Goal: Submit feedback/report problem

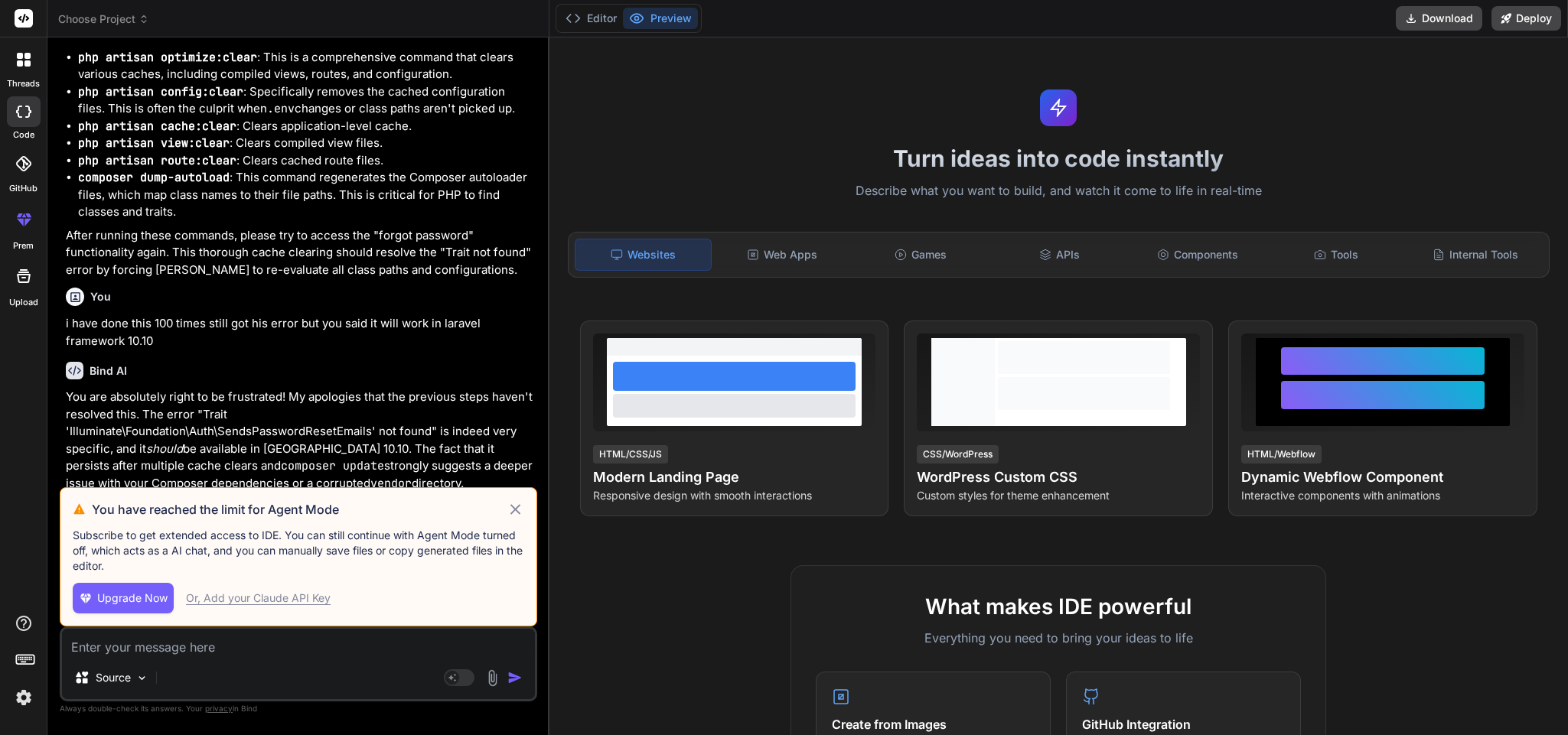
click at [517, 512] on icon at bounding box center [514, 509] width 10 height 10
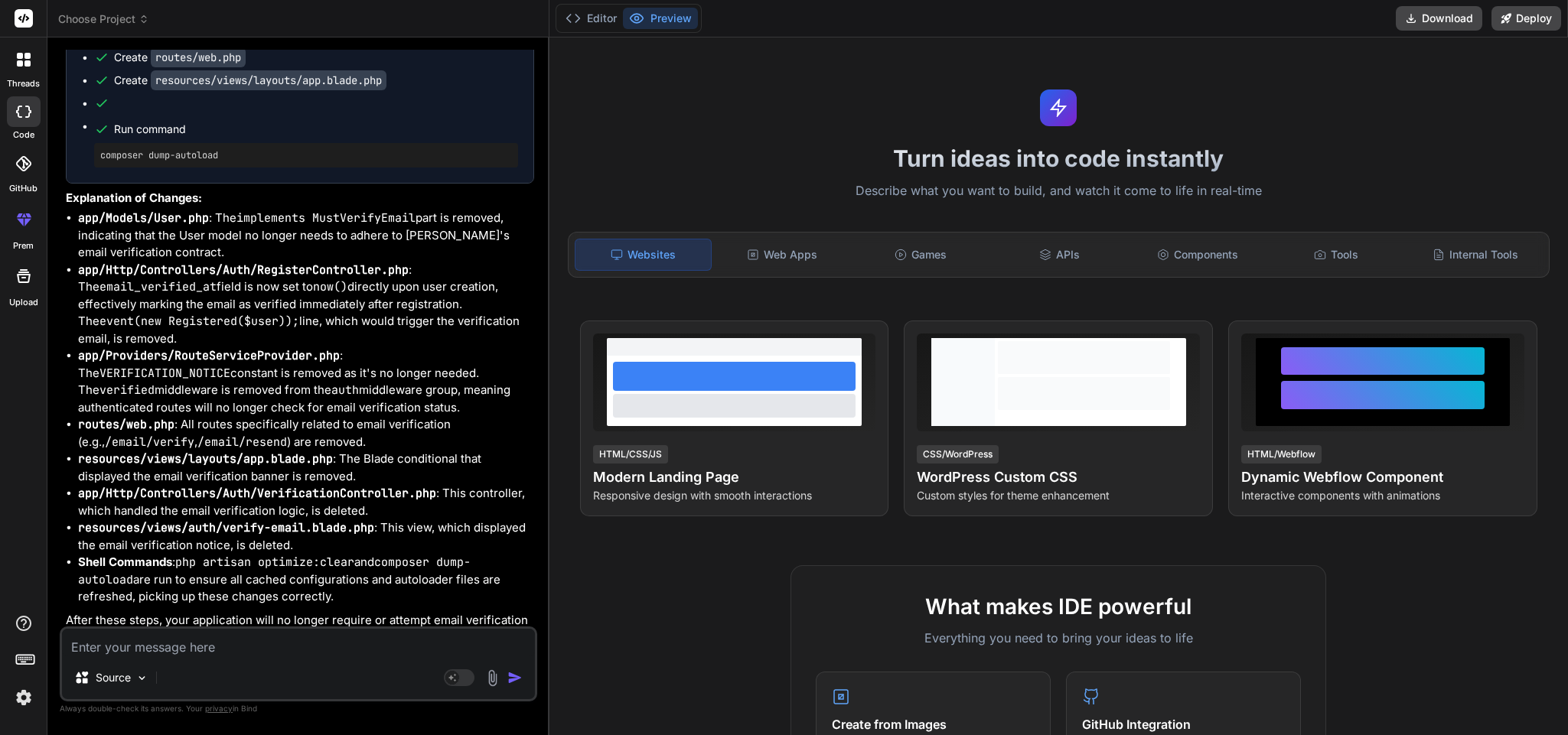
scroll to position [5288, 0]
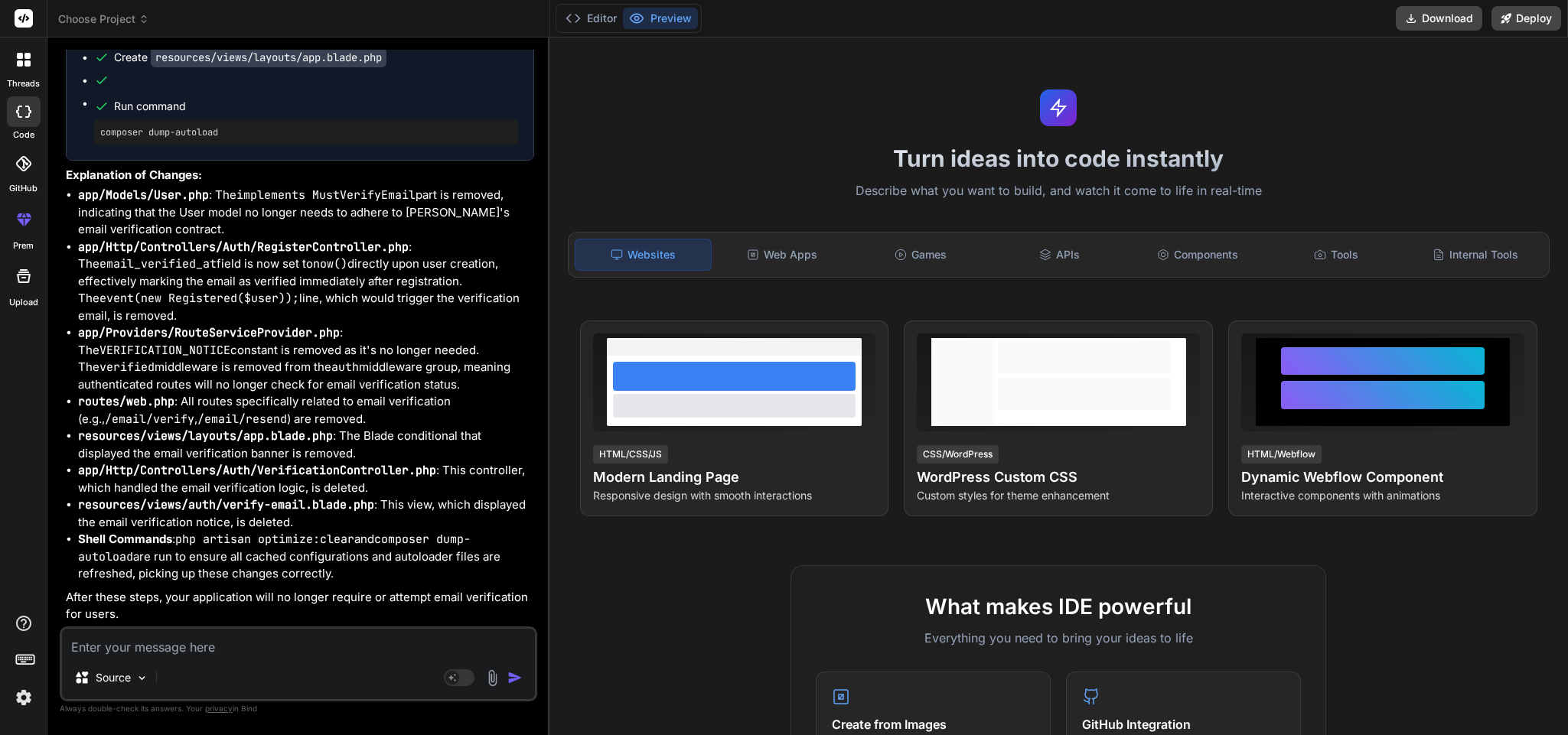
click at [216, 646] on textarea at bounding box center [298, 642] width 473 height 27
type textarea "x"
type textarea "n"
type textarea "x"
type textarea "no"
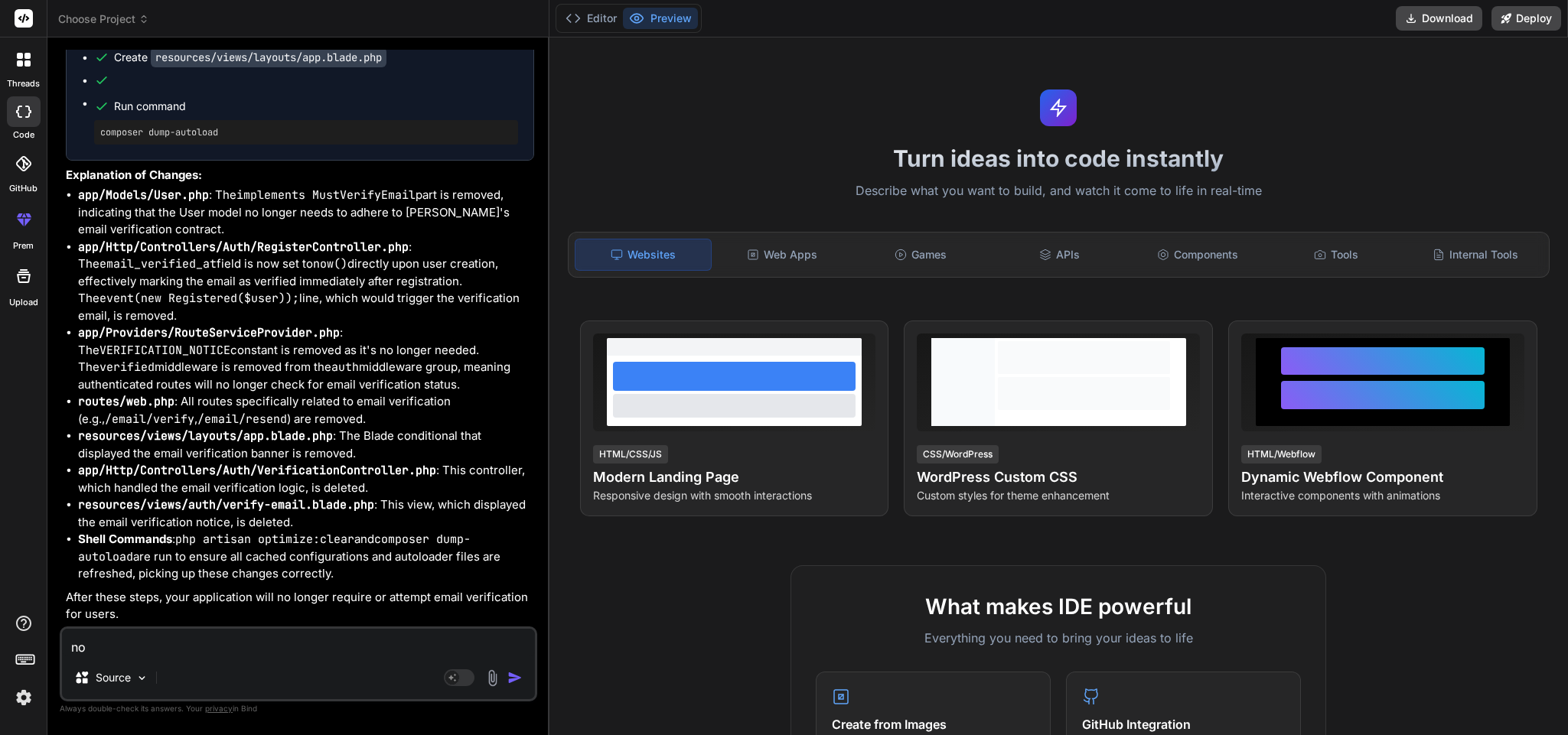
type textarea "x"
type textarea "now"
type textarea "x"
type textarea "now"
type textarea "x"
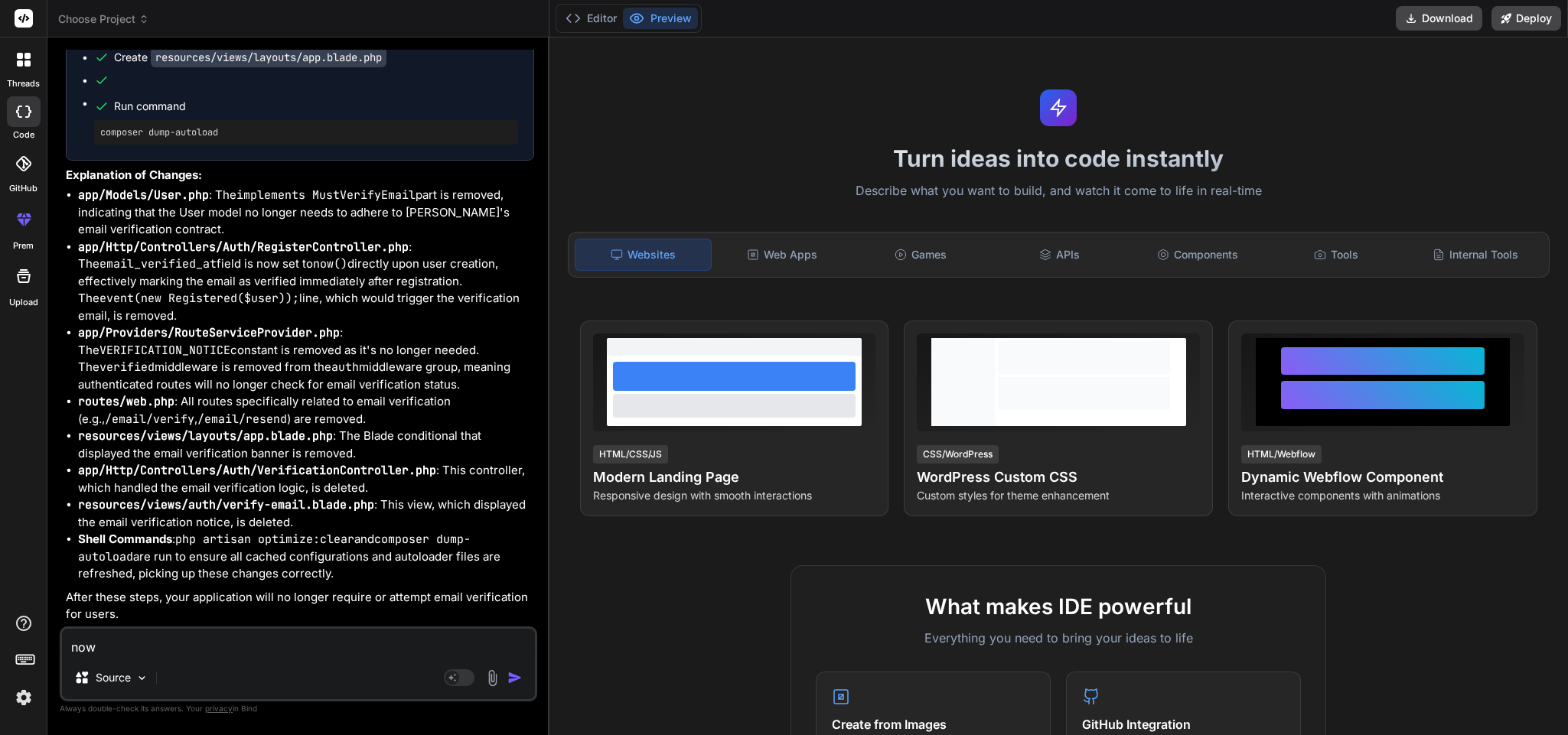
type textarea "now w"
type textarea "x"
type textarea "now we"
type textarea "x"
type textarea "now we"
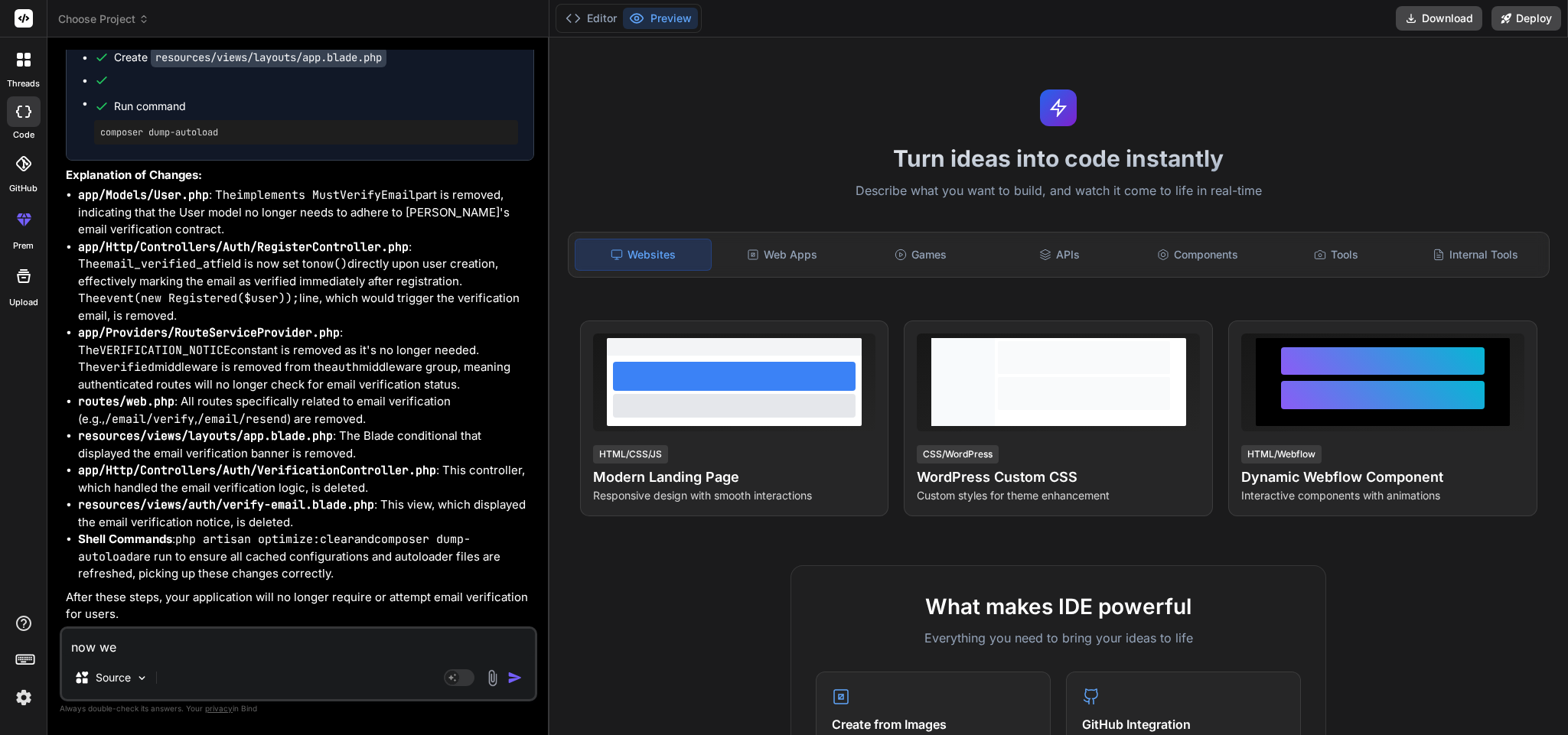
type textarea "x"
type textarea "now we w"
type textarea "x"
type textarea "now we wi"
type textarea "x"
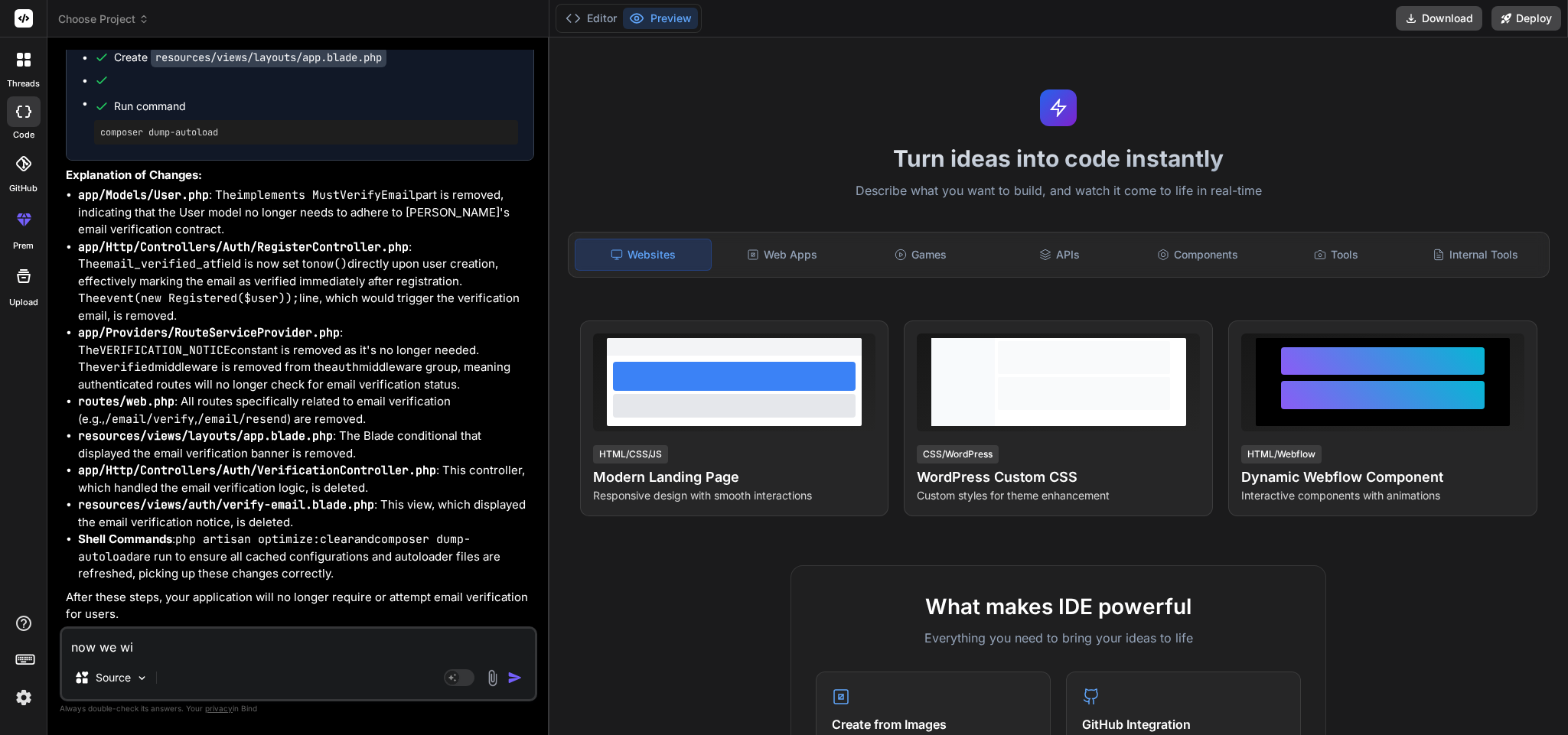
type textarea "now we wil"
type textarea "x"
type textarea "now we will"
type textarea "x"
type textarea "now we will"
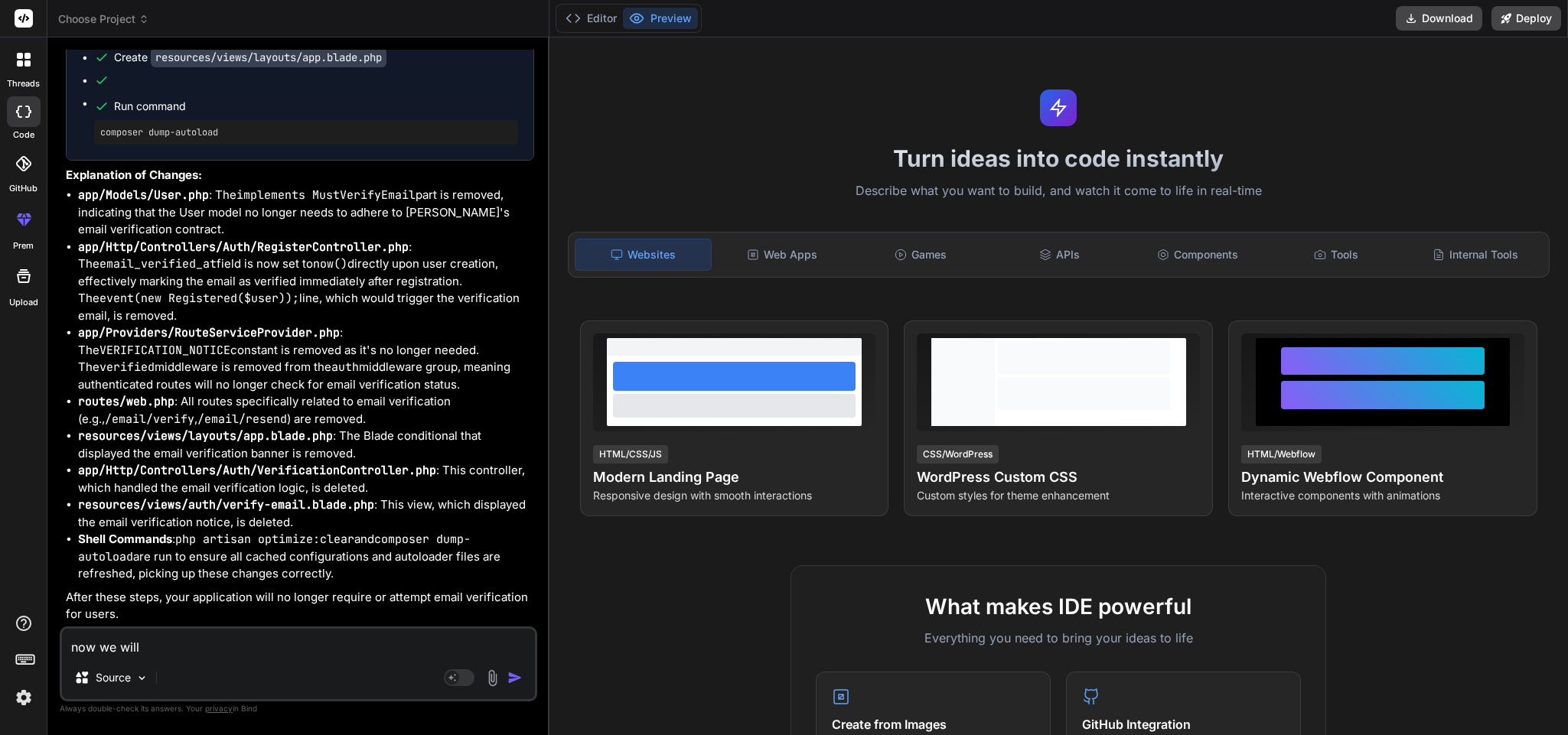
type textarea "x"
type textarea "now we will s"
type textarea "x"
type textarea "now we will se"
type textarea "x"
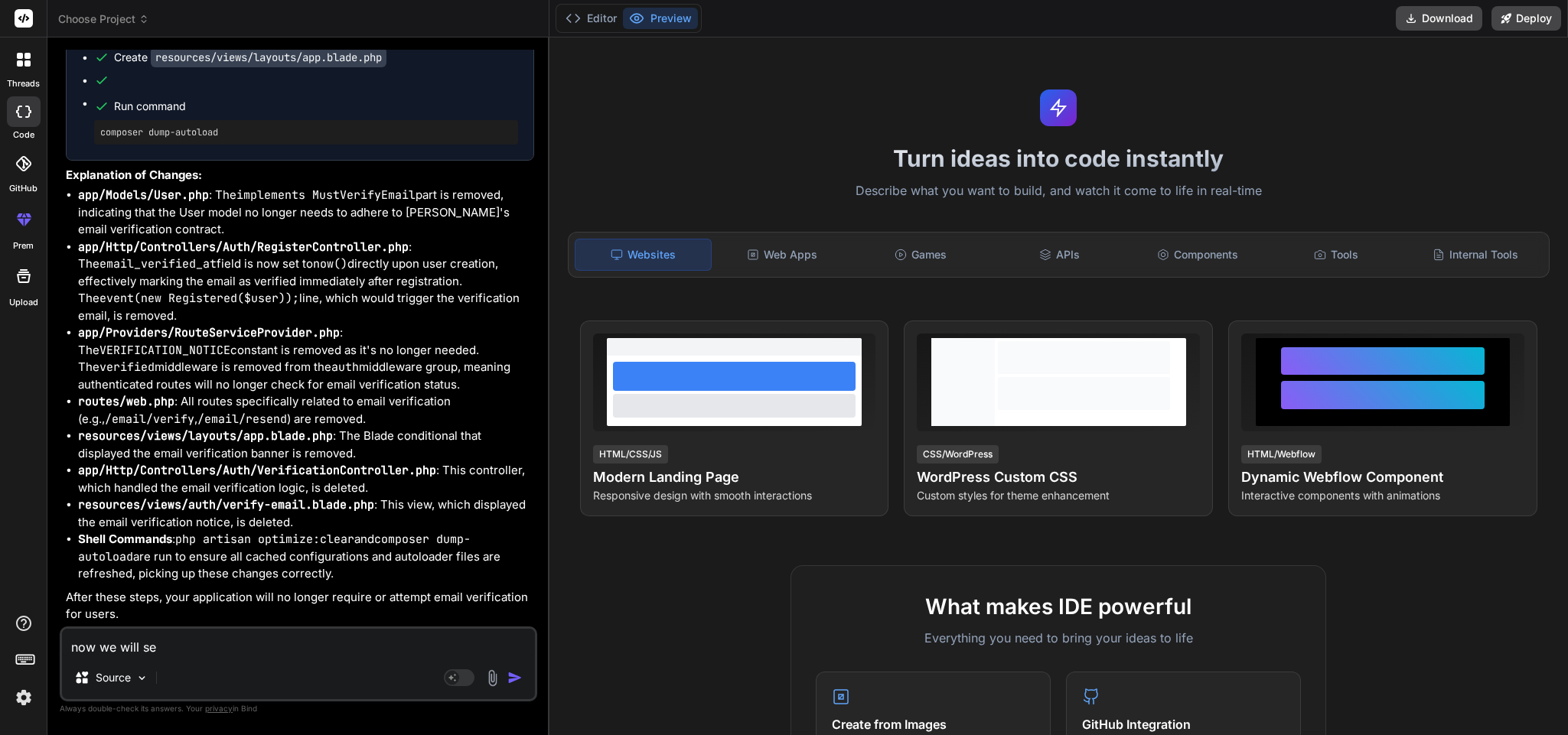
type textarea "now we will set"
type textarea "x"
type textarea "now we will set"
type textarea "x"
type textarea "now we will set s"
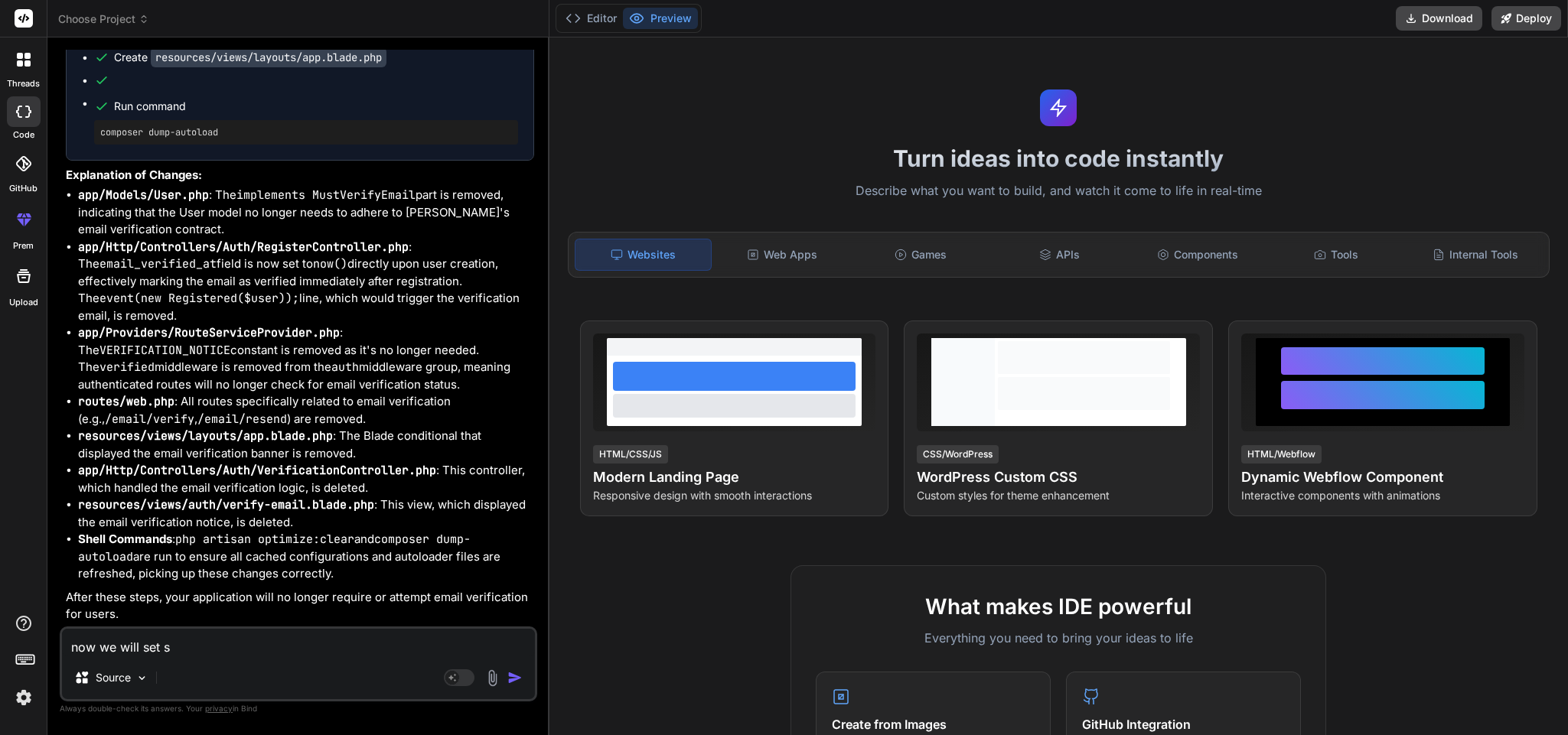
type textarea "x"
type textarea "now we will set su"
type textarea "x"
type textarea "now we will set sup"
type textarea "x"
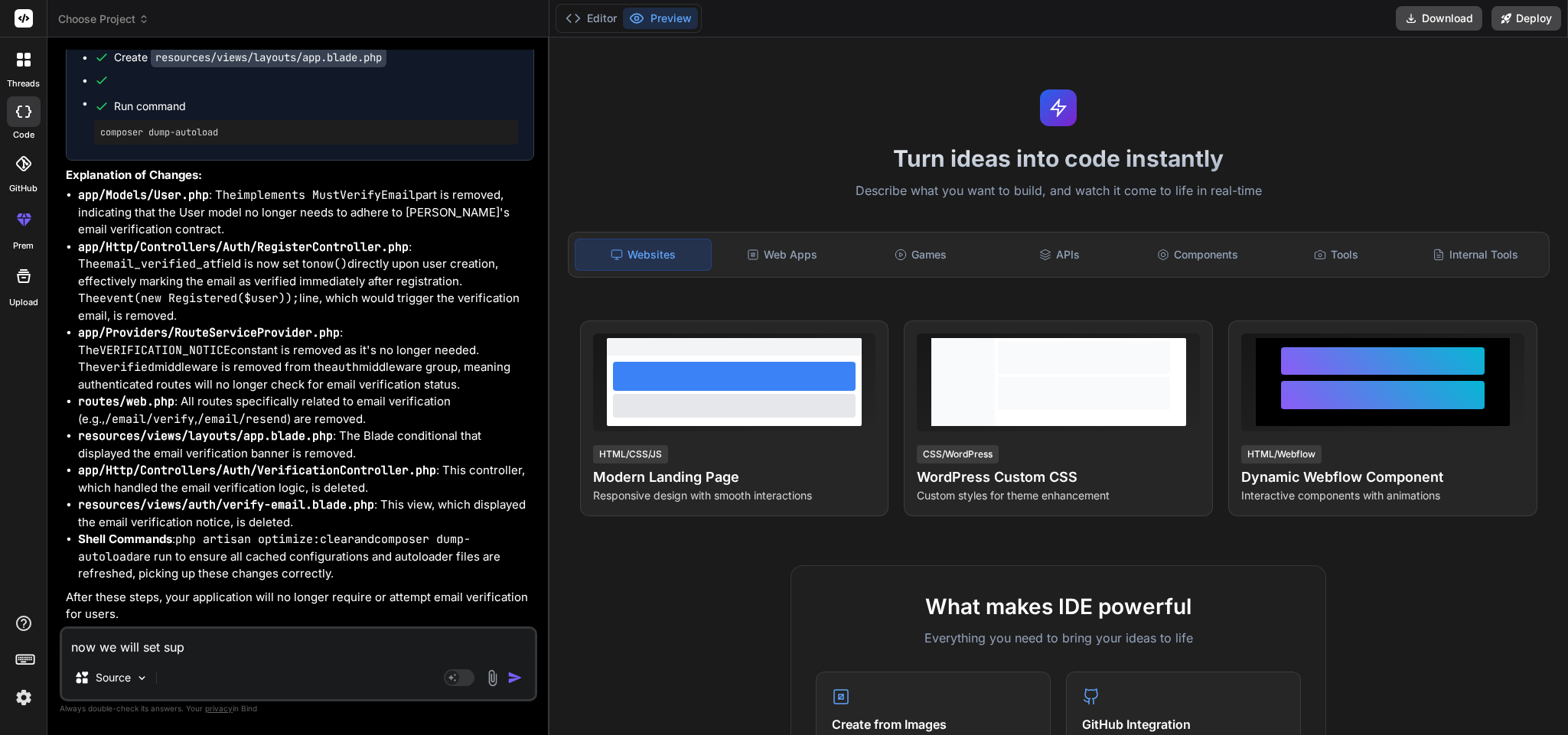
type textarea "now we will set supe"
type textarea "x"
type textarea "now we will set super"
type textarea "x"
type textarea "now we will set supera"
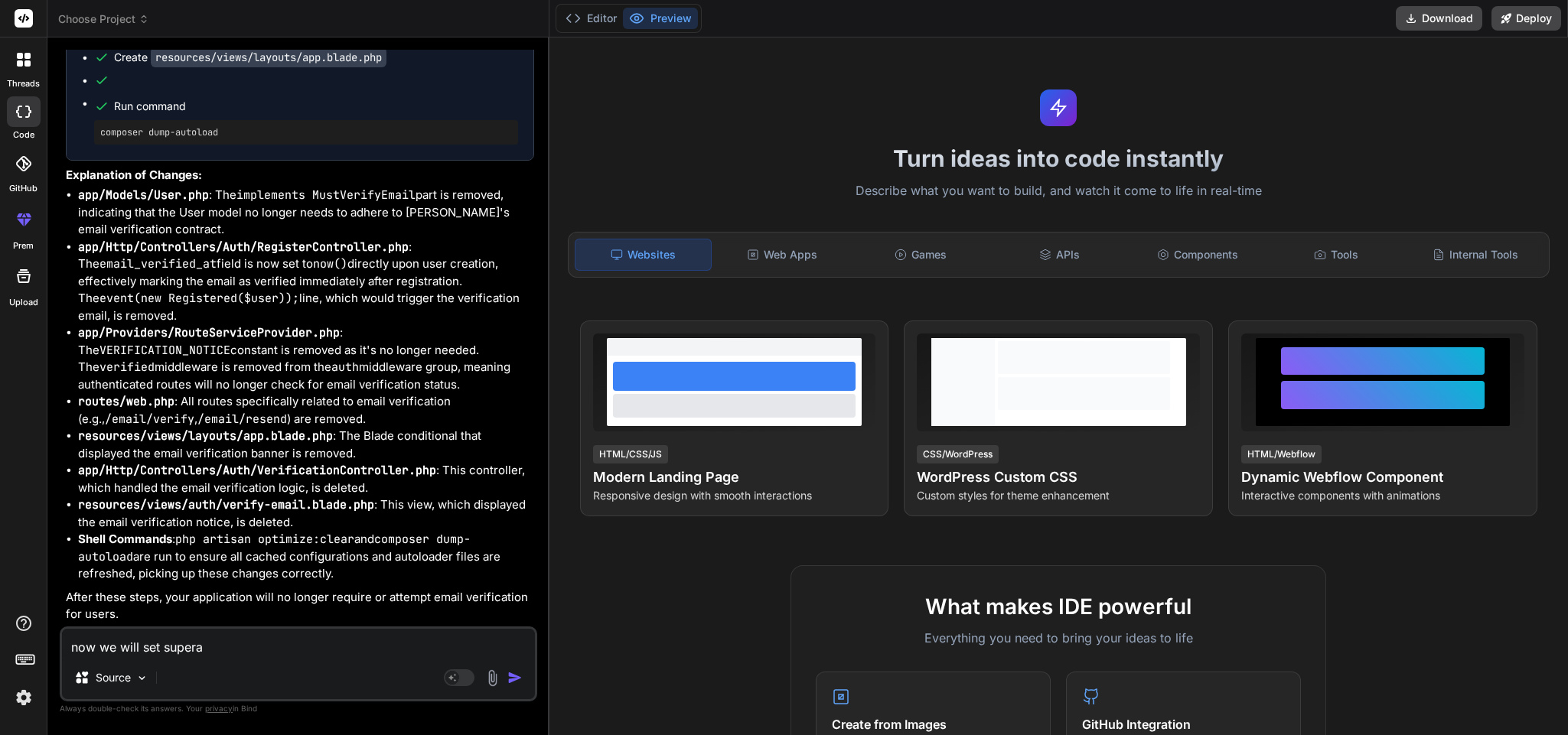
type textarea "x"
type textarea "now we will set superad"
type textarea "x"
type textarea "now we will set superadm"
type textarea "x"
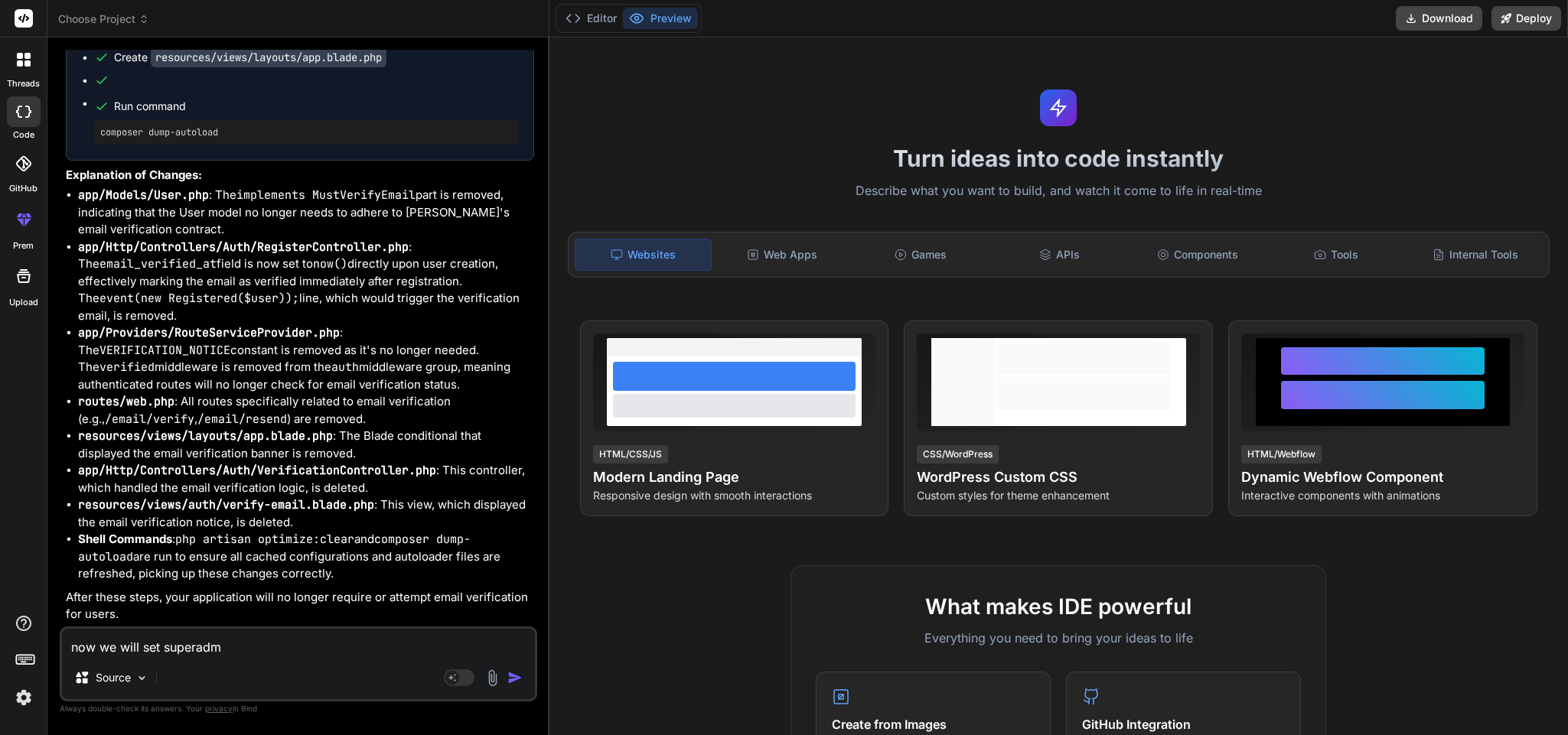
type textarea "now we will set superadmi"
type textarea "x"
type textarea "now we will set superadmin"
type textarea "x"
type textarea "now we will set superadmin"
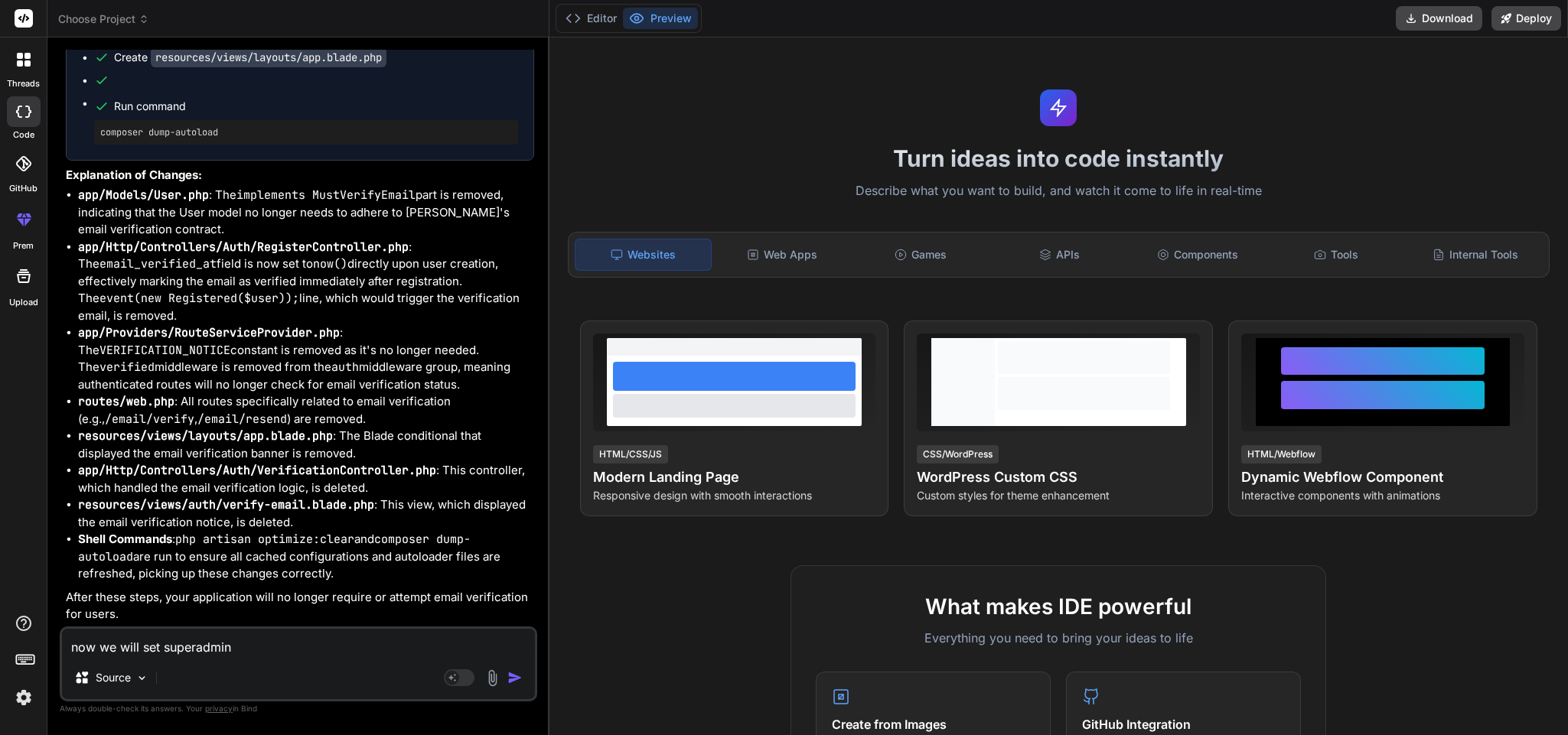
type textarea "x"
type textarea "now we will set superadmin s"
type textarea "x"
type textarea "now we will set superadmin si"
type textarea "x"
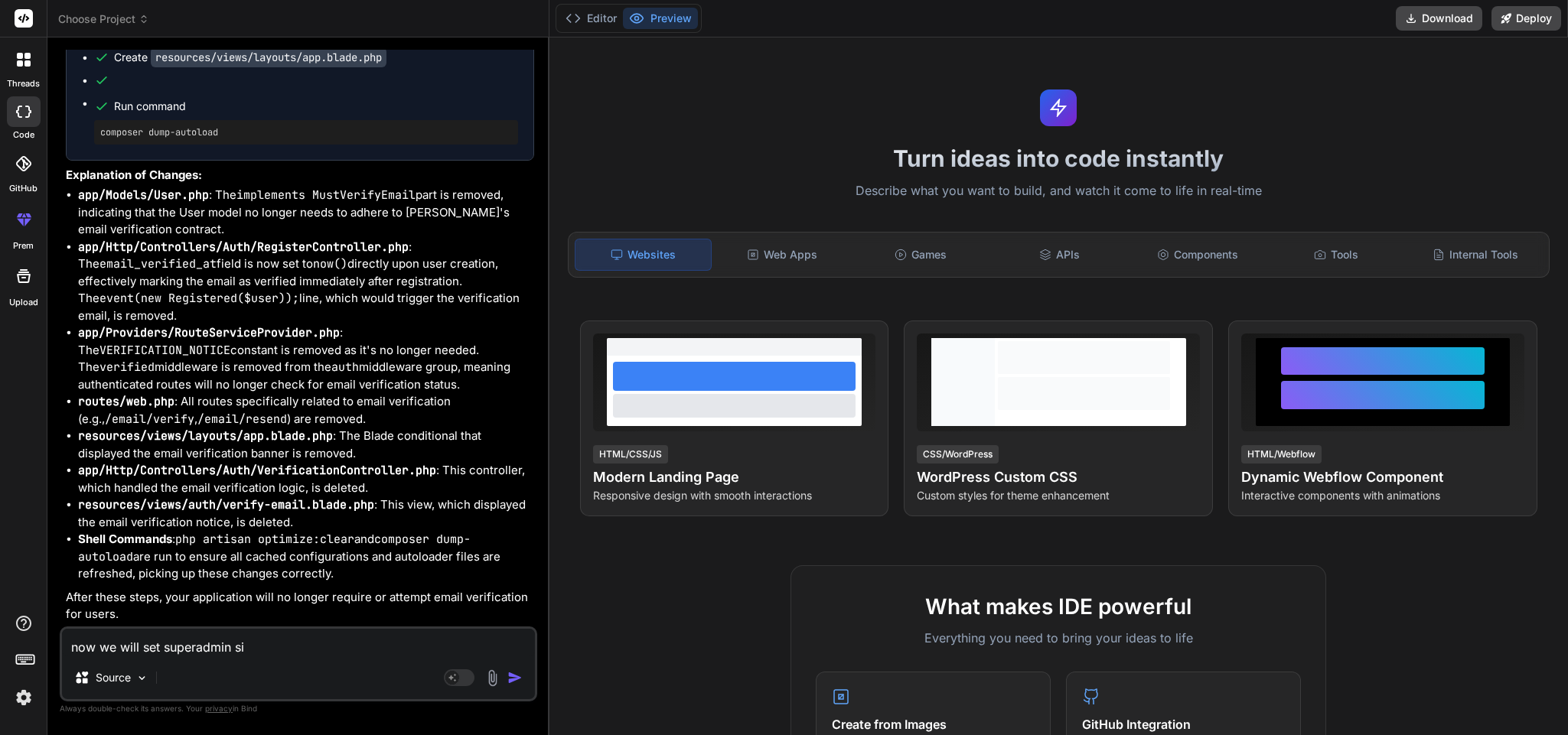
type textarea "now we will set superadmin sit"
type textarea "x"
type textarea "now we will set superadmin site"
type textarea "x"
type textarea "now we will set superadmin site-"
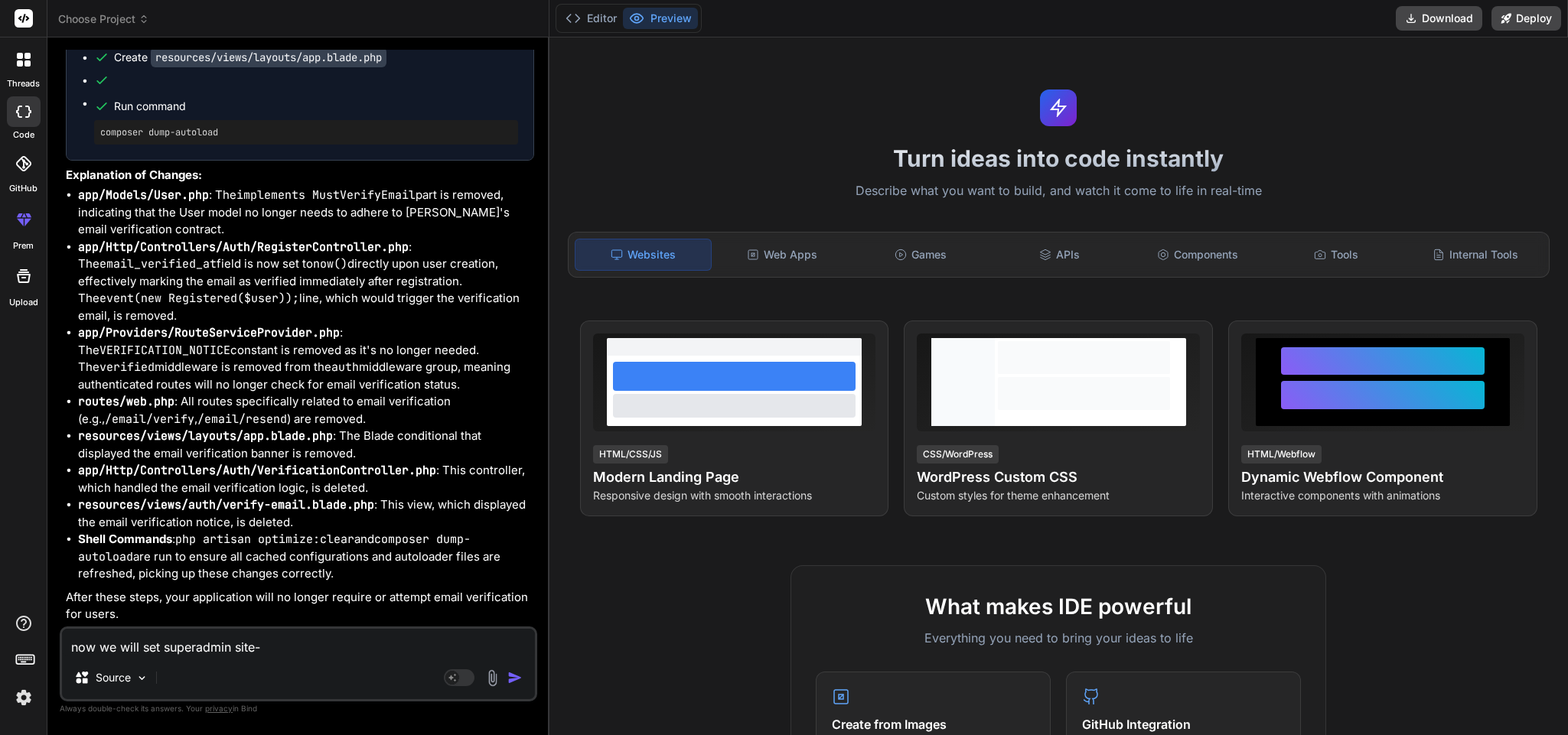
type textarea "x"
type textarea "now we will set superadmin site-s"
type textarea "x"
type textarea "now we will set superadmin site-se"
type textarea "x"
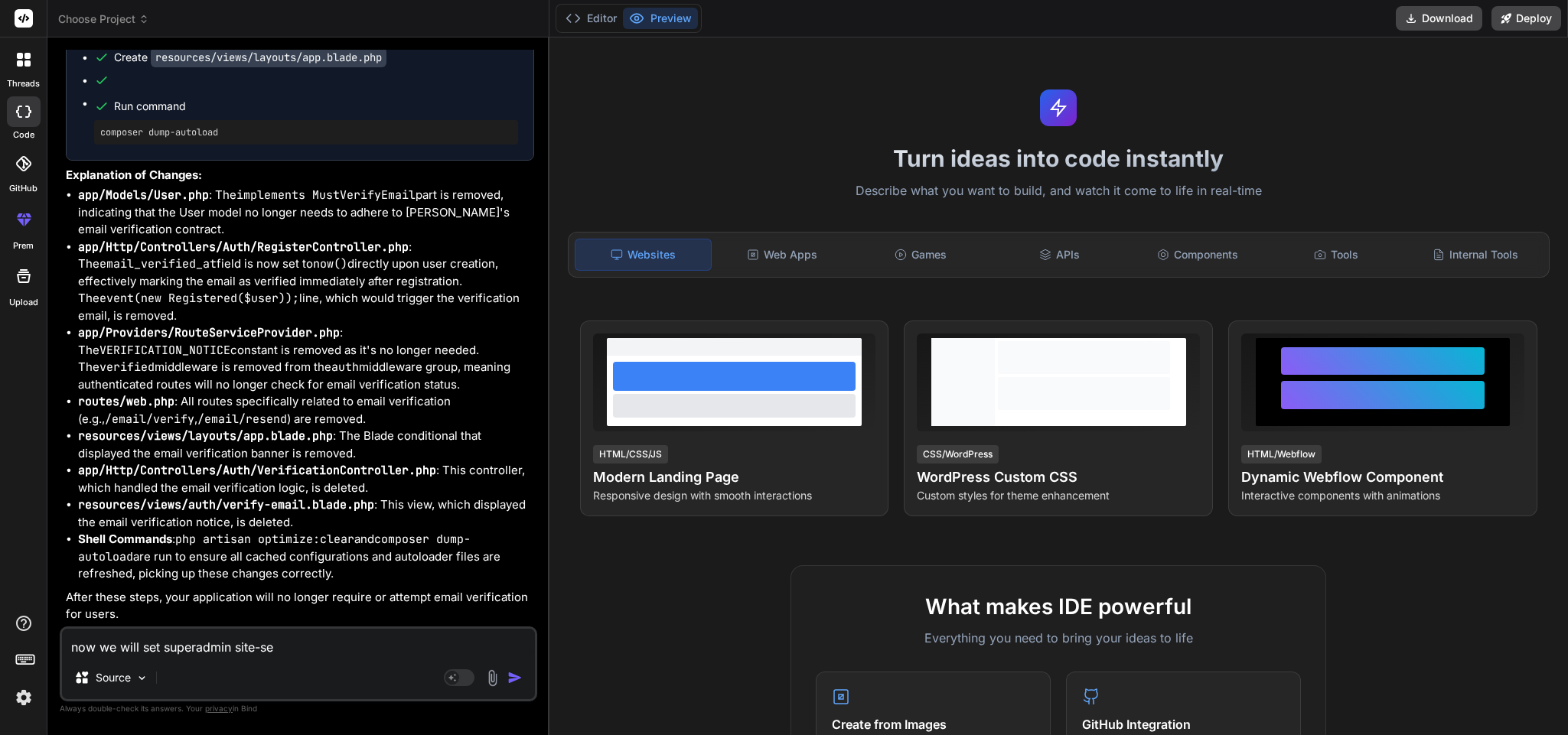
type textarea "now we will set superadmin site-set"
type textarea "x"
type textarea "now we will set superadmin site-sett"
type textarea "x"
type textarea "now we will set superadmin site-setti"
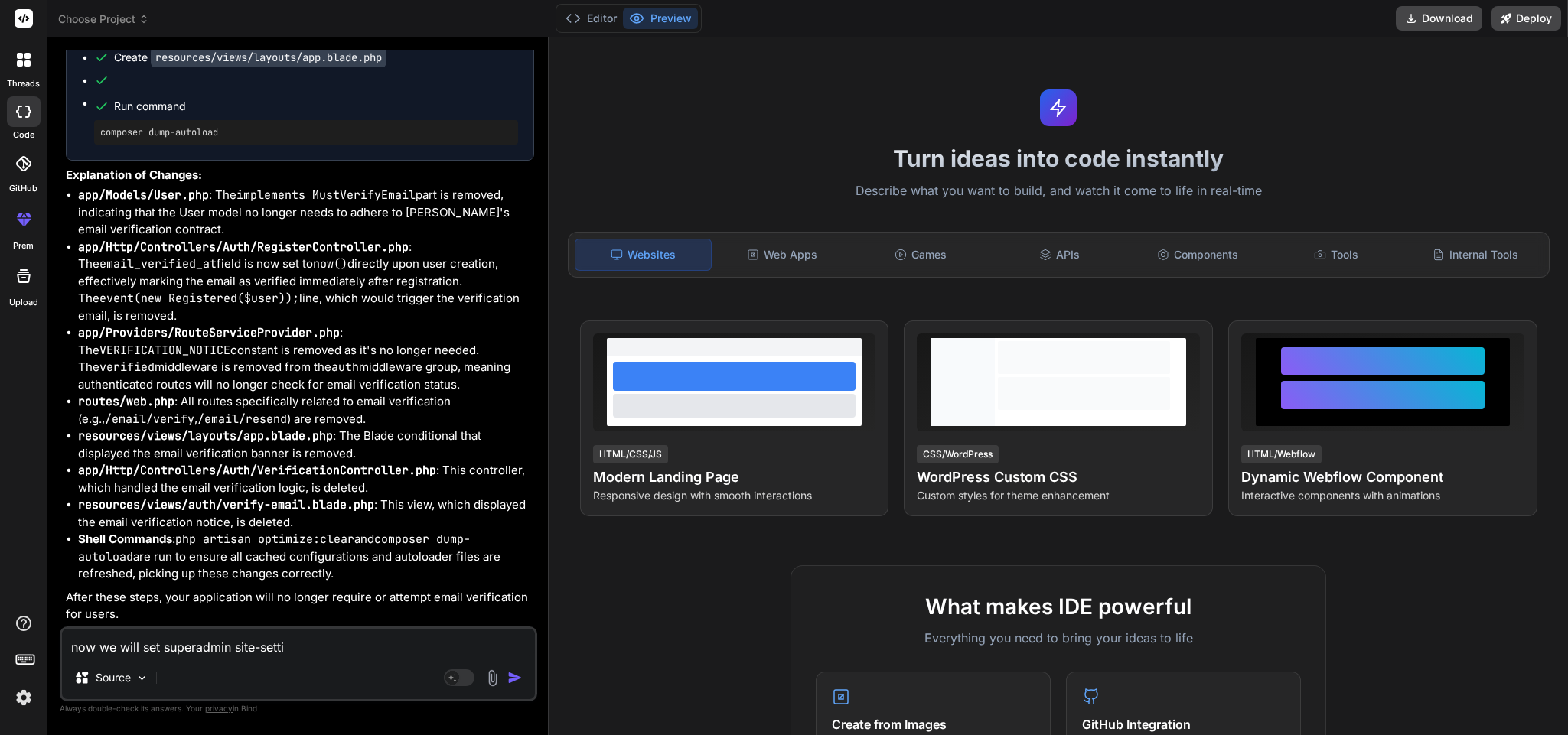
type textarea "x"
type textarea "now we will set superadmin site-settin"
type textarea "x"
type textarea "now we will set superadmin site-setting"
type textarea "x"
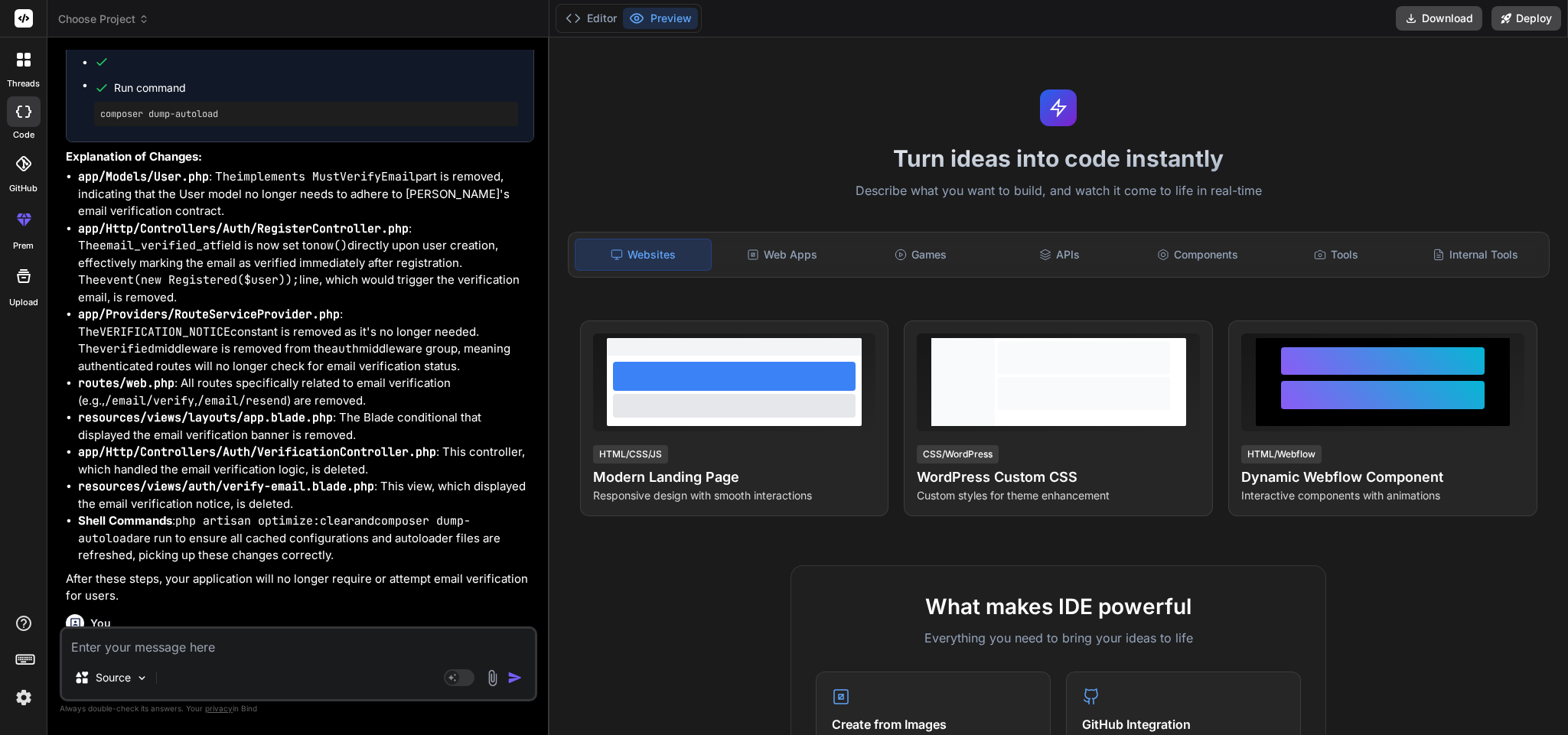
scroll to position [5446, 0]
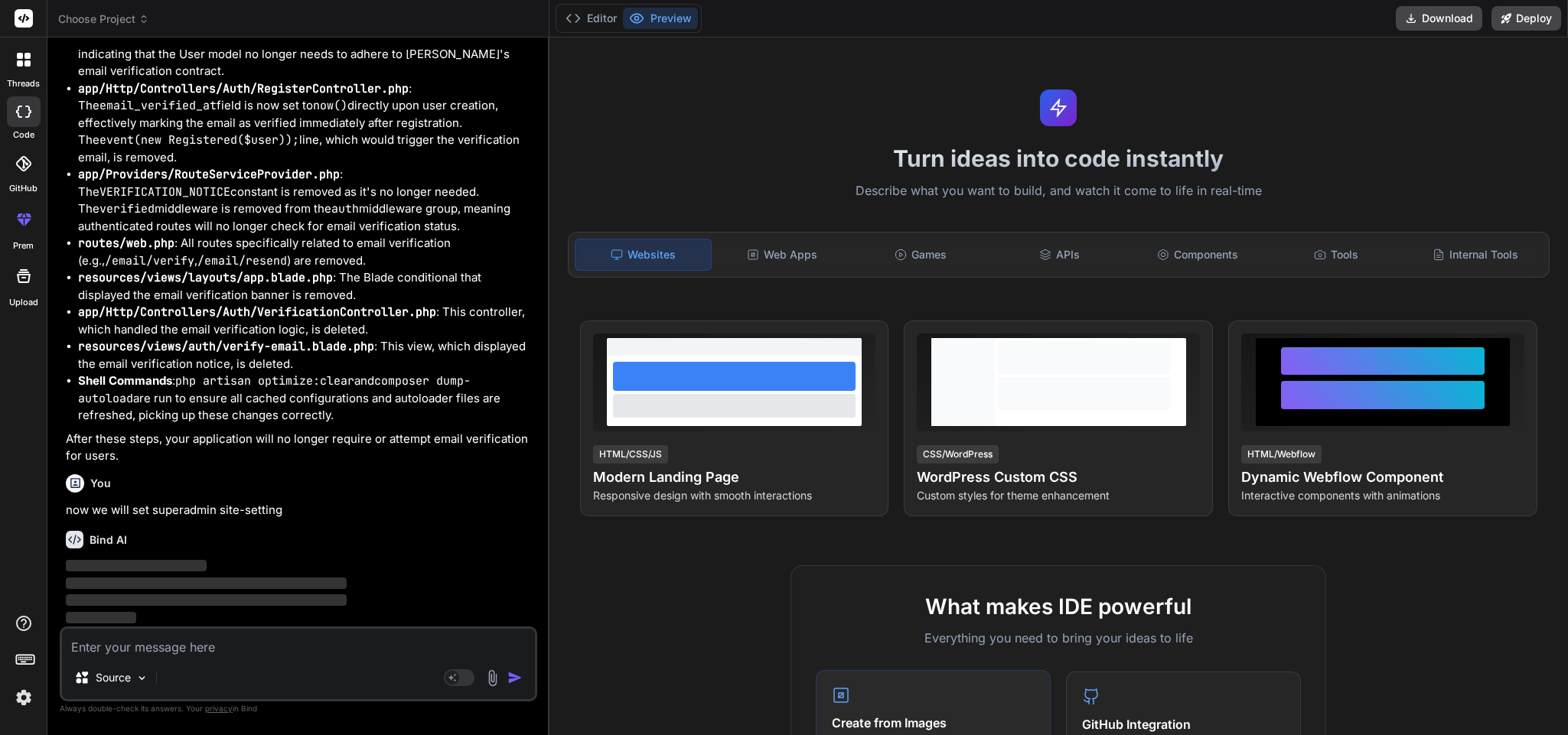
type textarea "x"
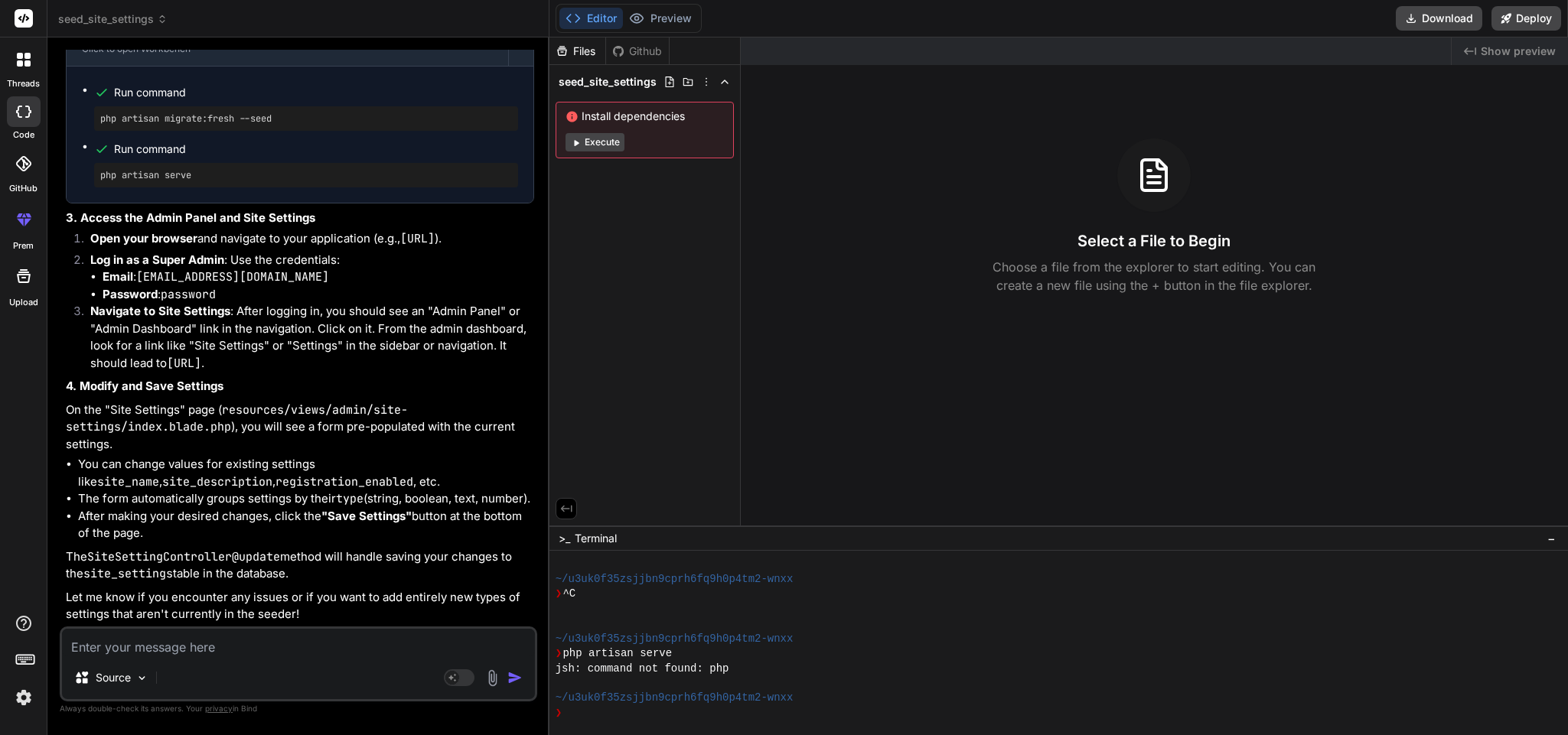
scroll to position [6524, 0]
